Goal: Find specific page/section: Find specific page/section

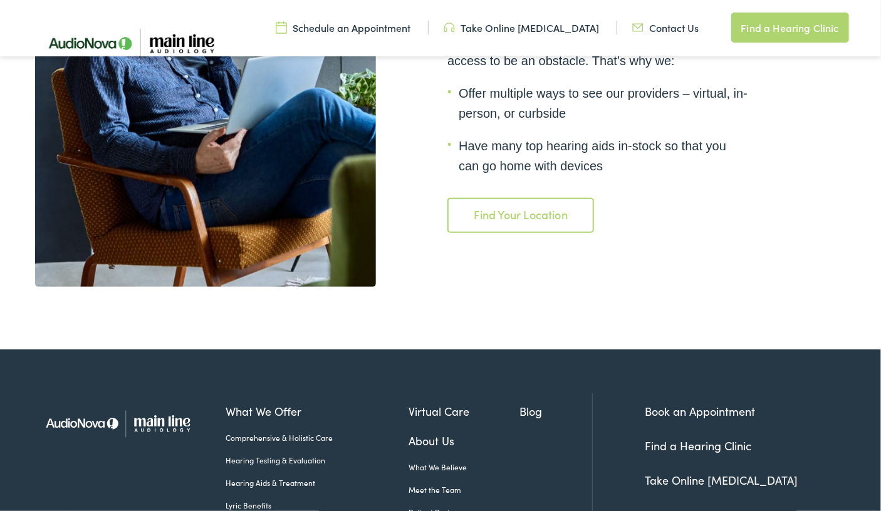
scroll to position [2615, 0]
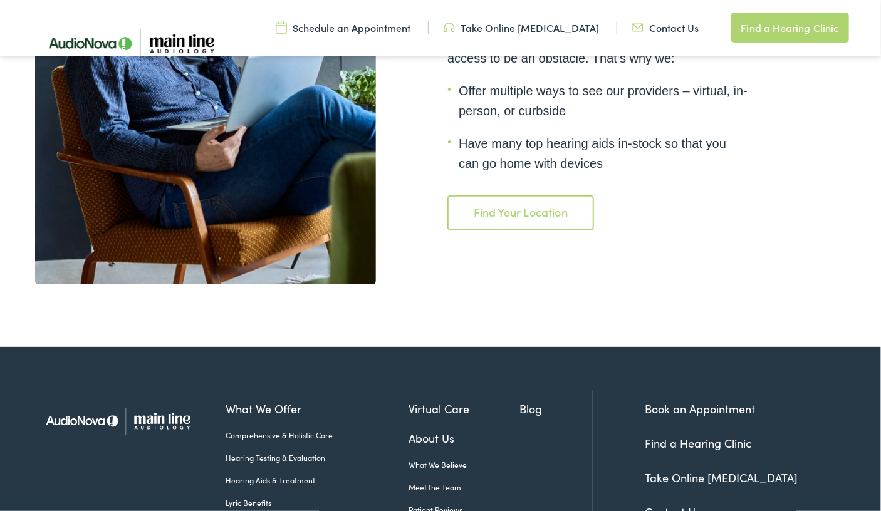
click at [521, 196] on link "Find Your Location" at bounding box center [520, 213] width 146 height 35
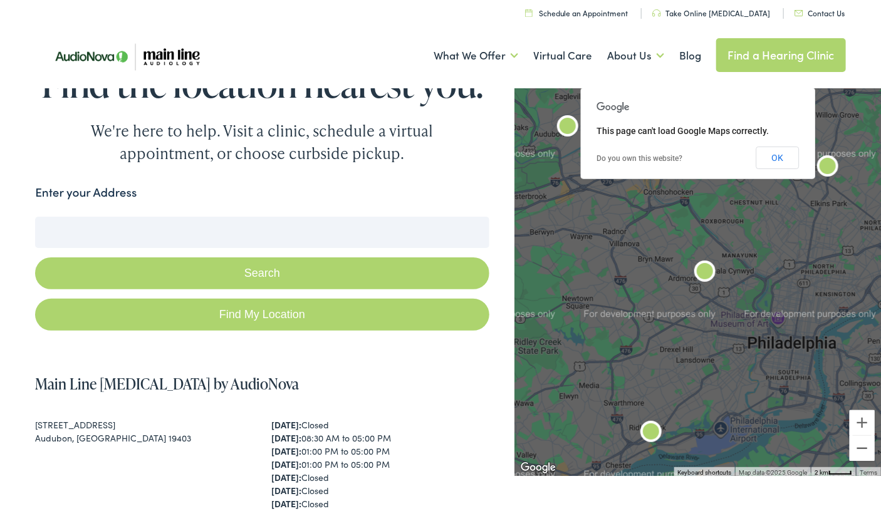
click at [166, 198] on div "Enter your Address" at bounding box center [262, 196] width 454 height 24
click at [152, 224] on input "Enter your Address" at bounding box center [262, 232] width 454 height 31
type input "9"
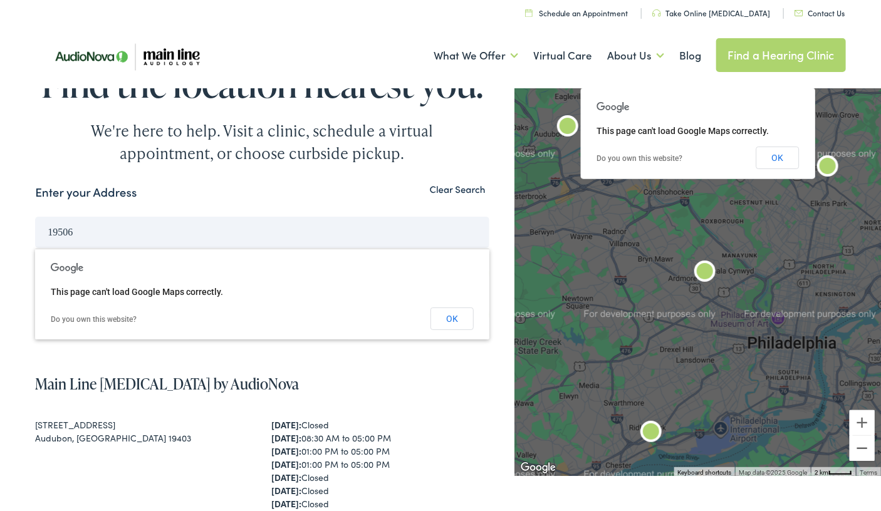
type input "19506"
click at [35, 258] on button "Search" at bounding box center [262, 274] width 454 height 32
